Goal: Information Seeking & Learning: Find specific fact

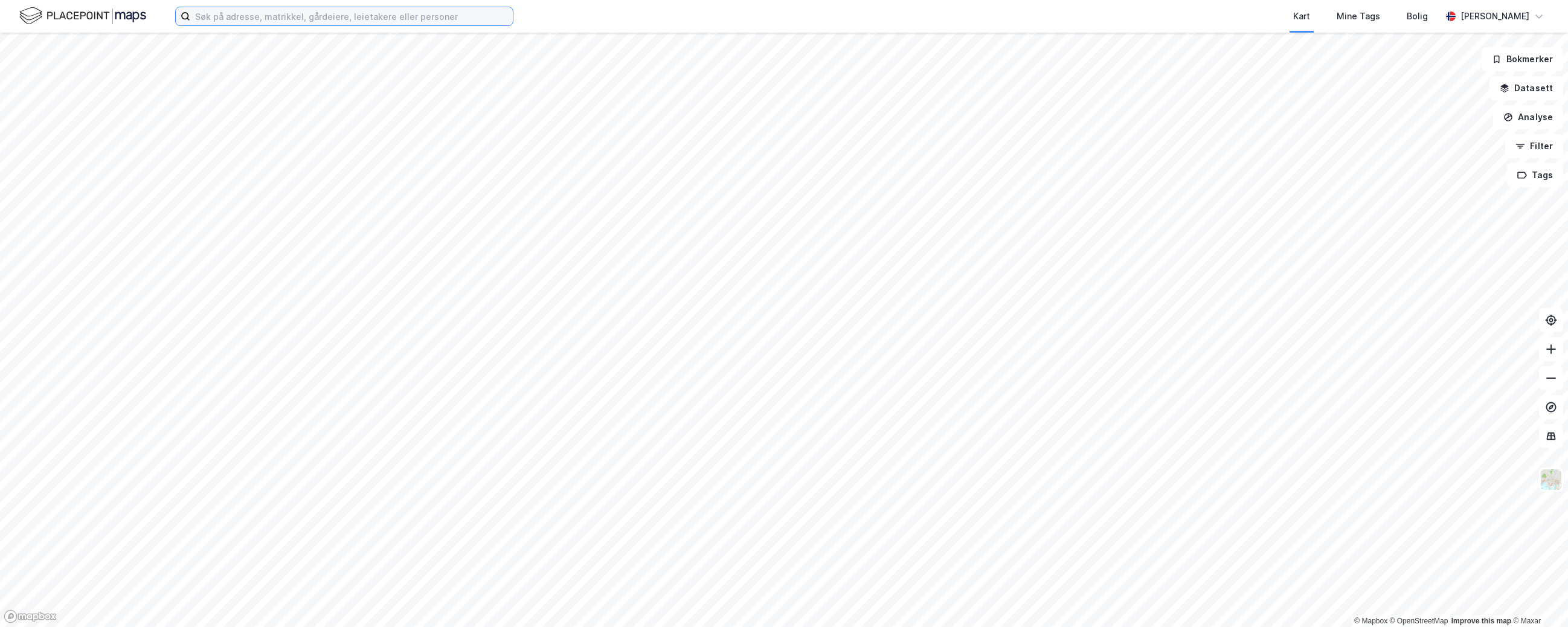
click at [252, 18] on input at bounding box center [352, 16] width 323 height 18
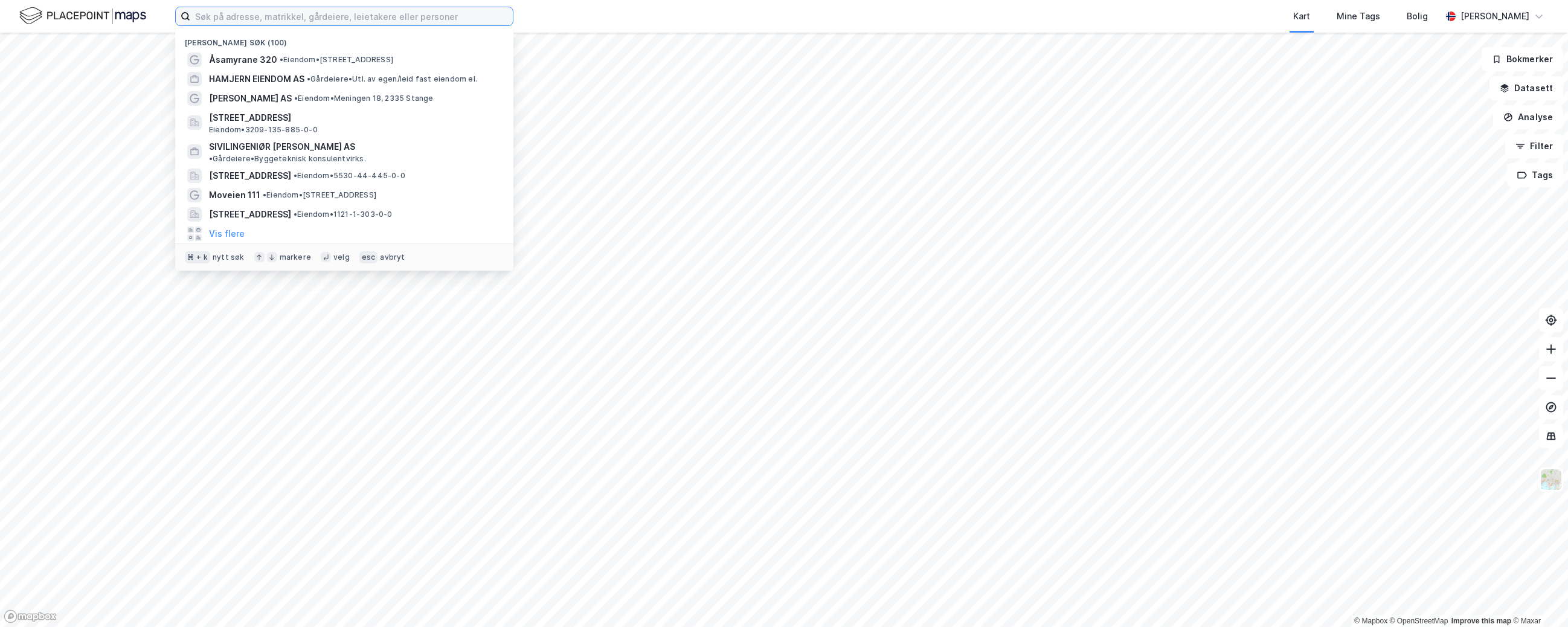
paste input "[STREET_ADDRESS]"
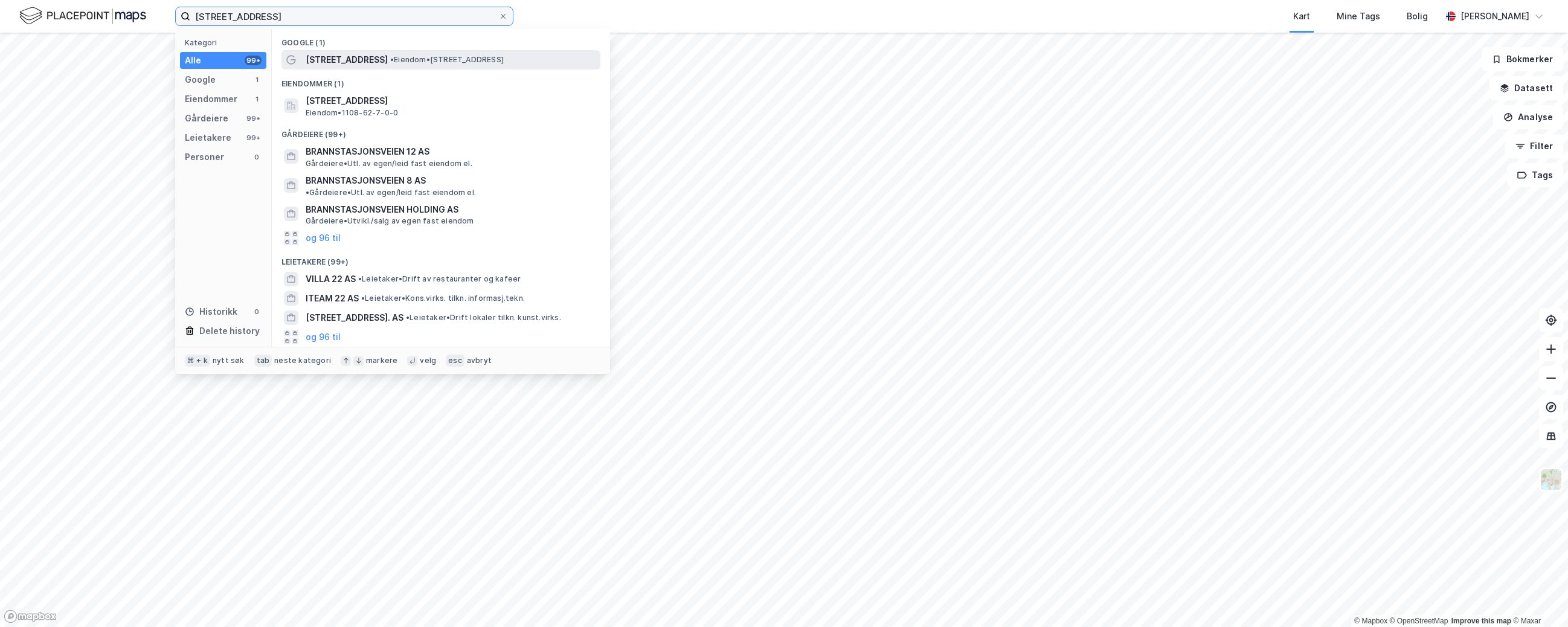
type input "[STREET_ADDRESS]"
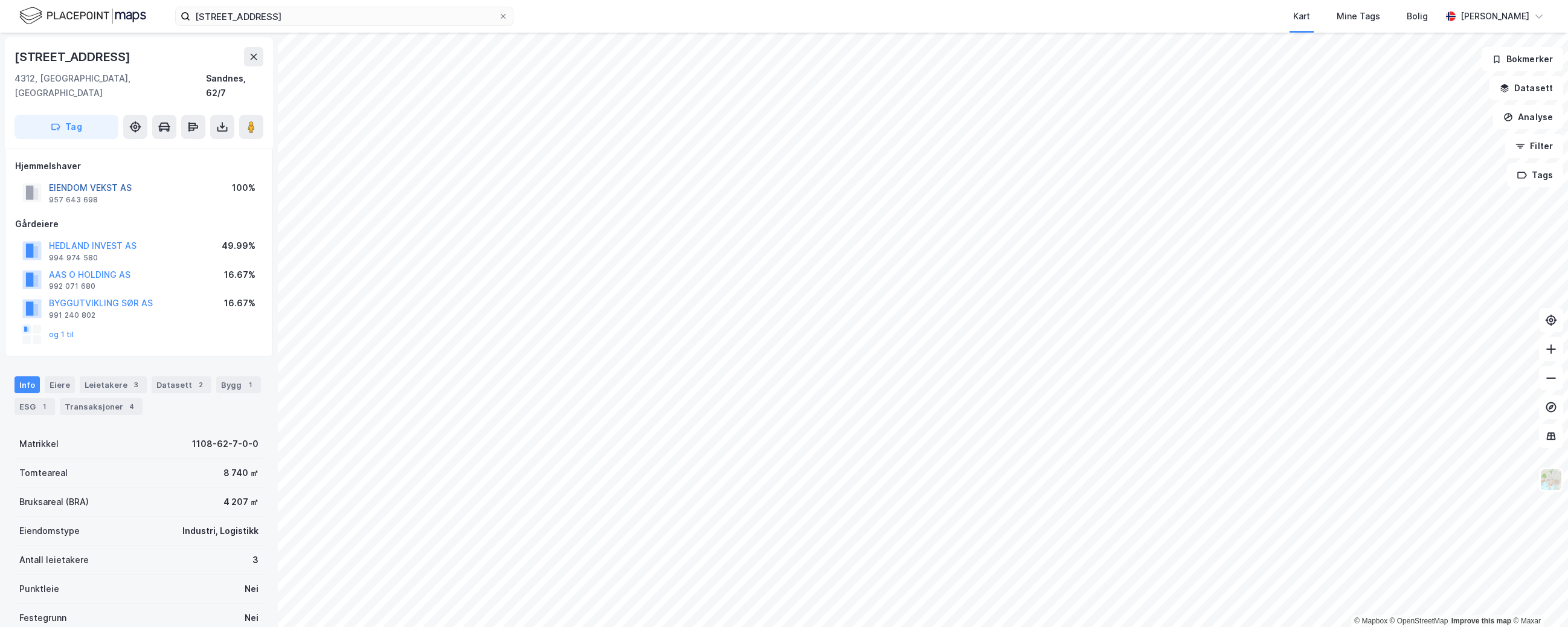
click at [0, 0] on button "EIENDOM VEKST AS" at bounding box center [0, 0] width 0 height 0
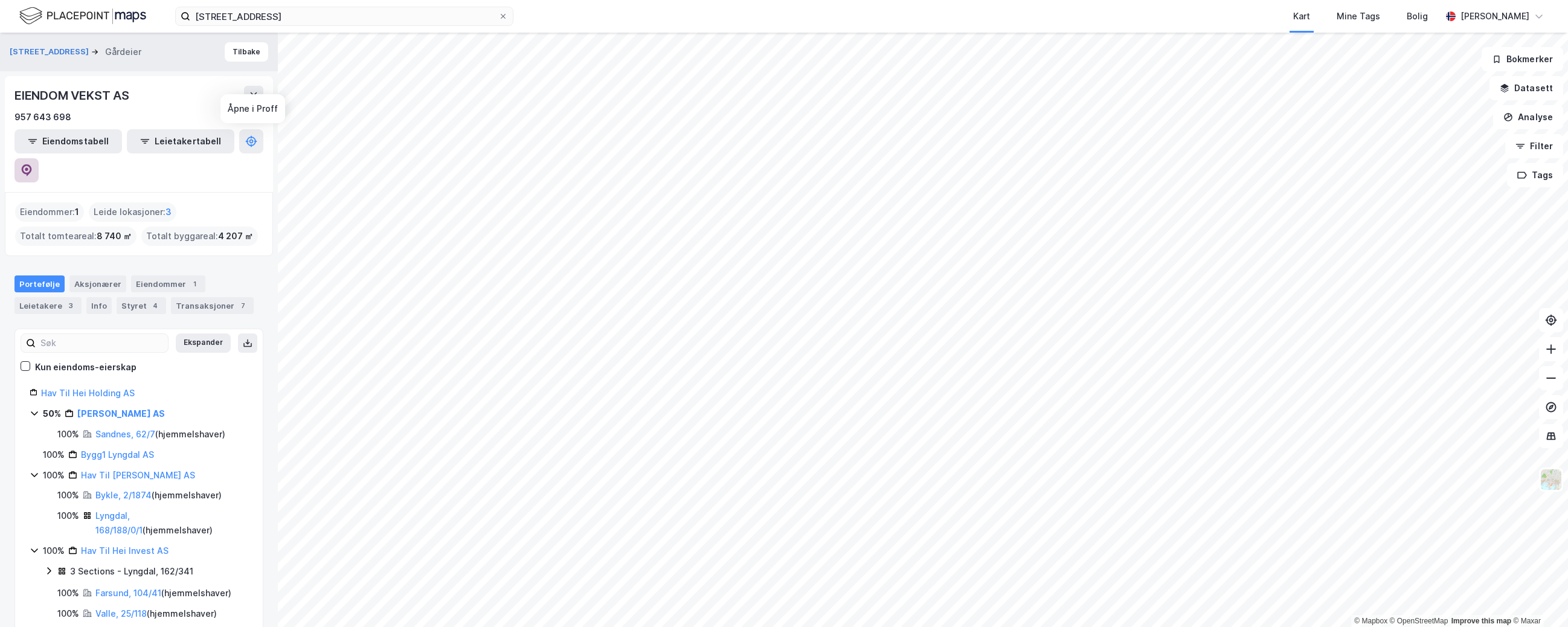
click at [39, 158] on button at bounding box center [26, 170] width 24 height 24
